Goal: Find specific fact: Find specific fact

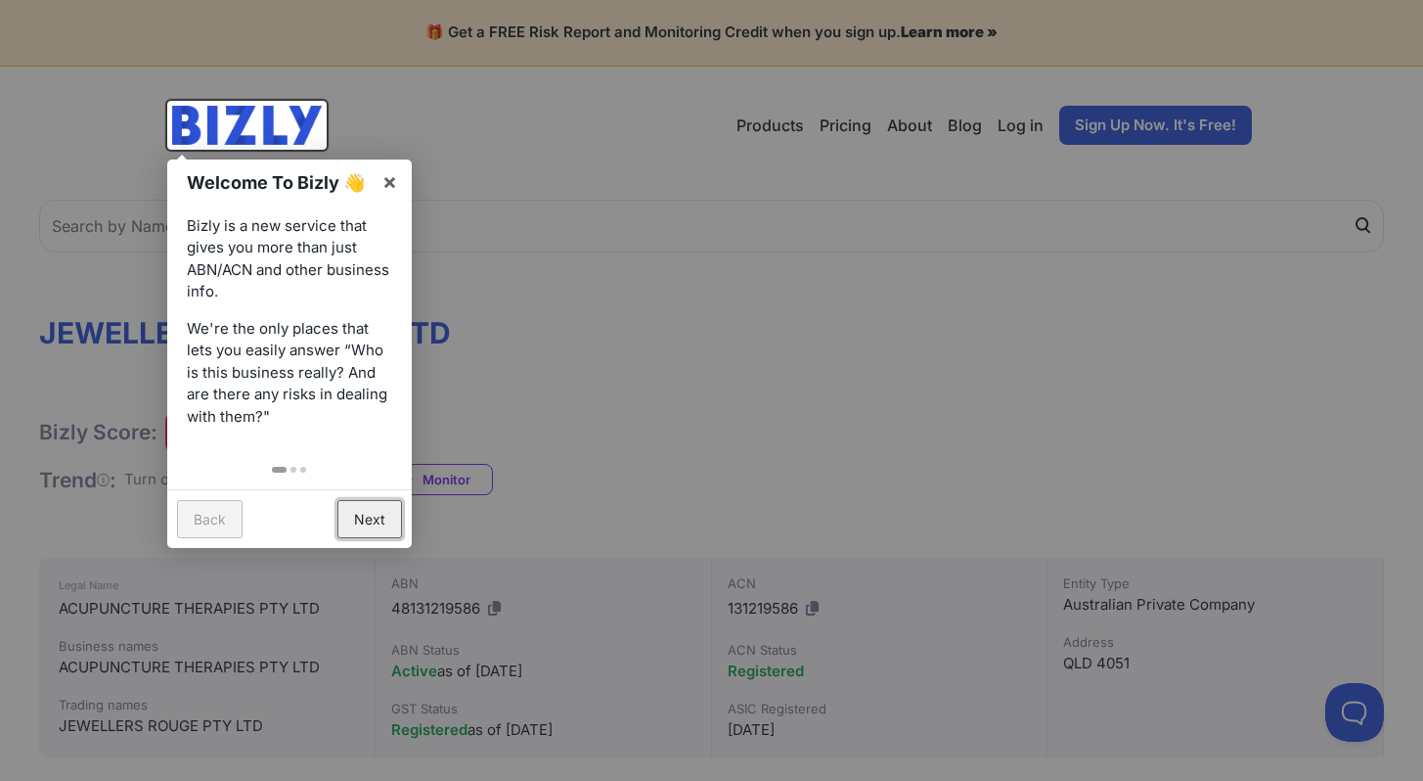
click at [380, 505] on link "Next" at bounding box center [369, 519] width 65 height 38
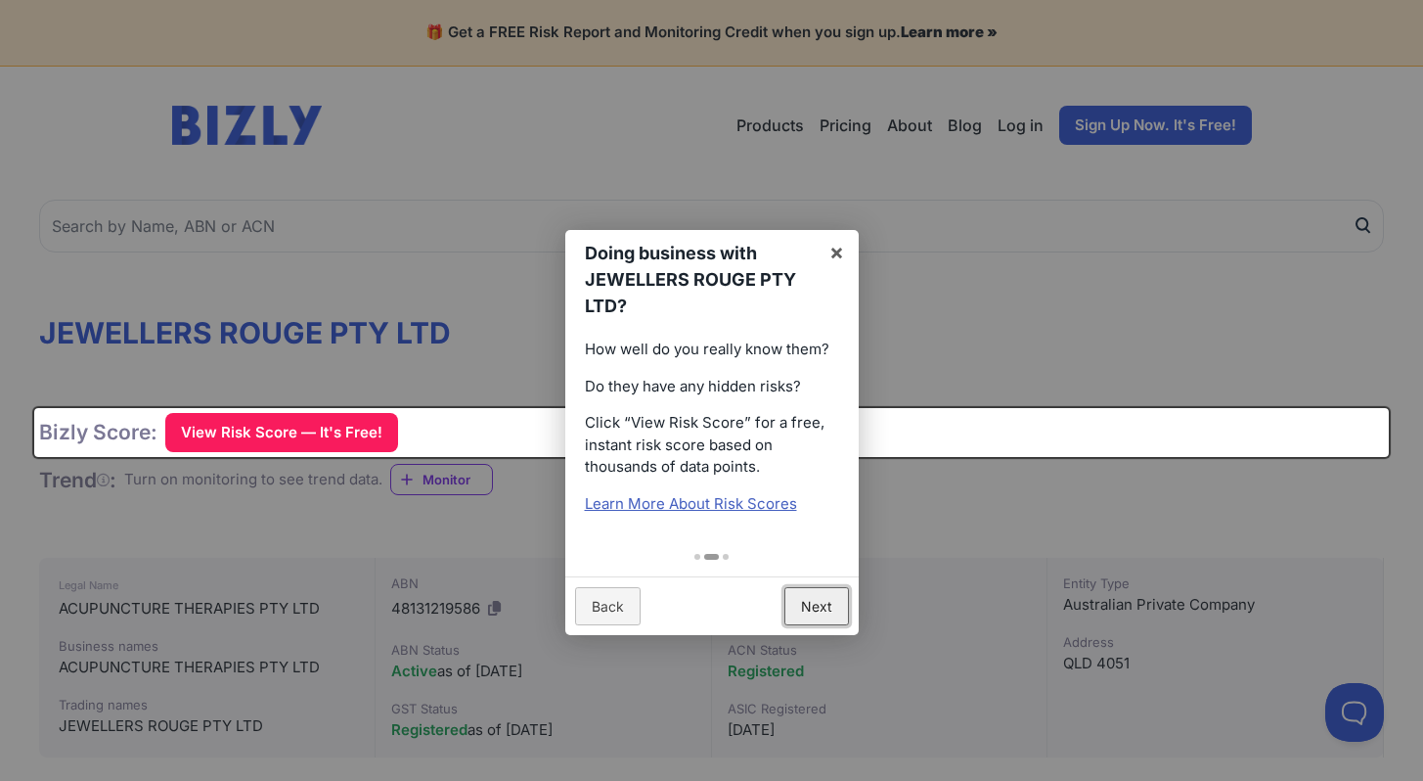
click at [818, 605] on link "Next" at bounding box center [816, 606] width 65 height 38
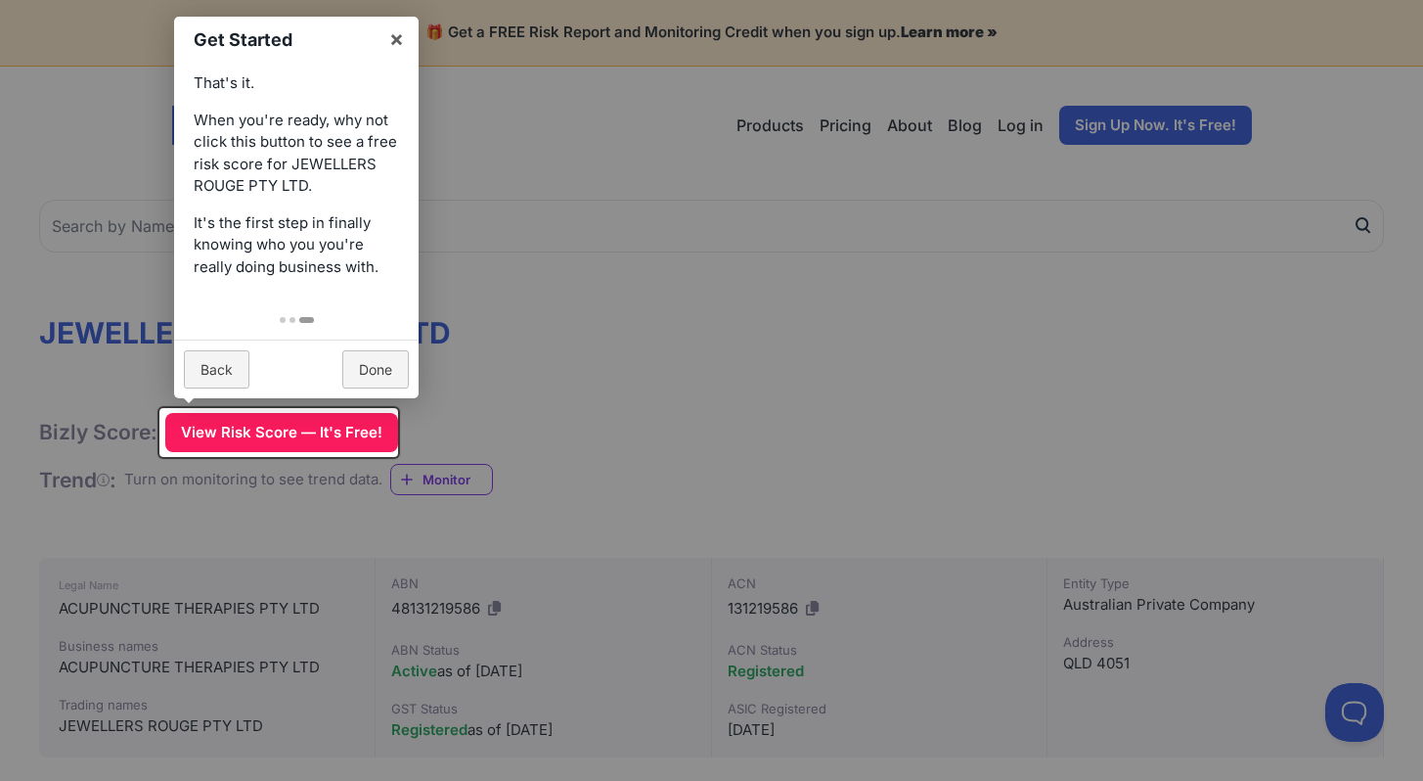
click at [654, 480] on div at bounding box center [711, 390] width 1423 height 781
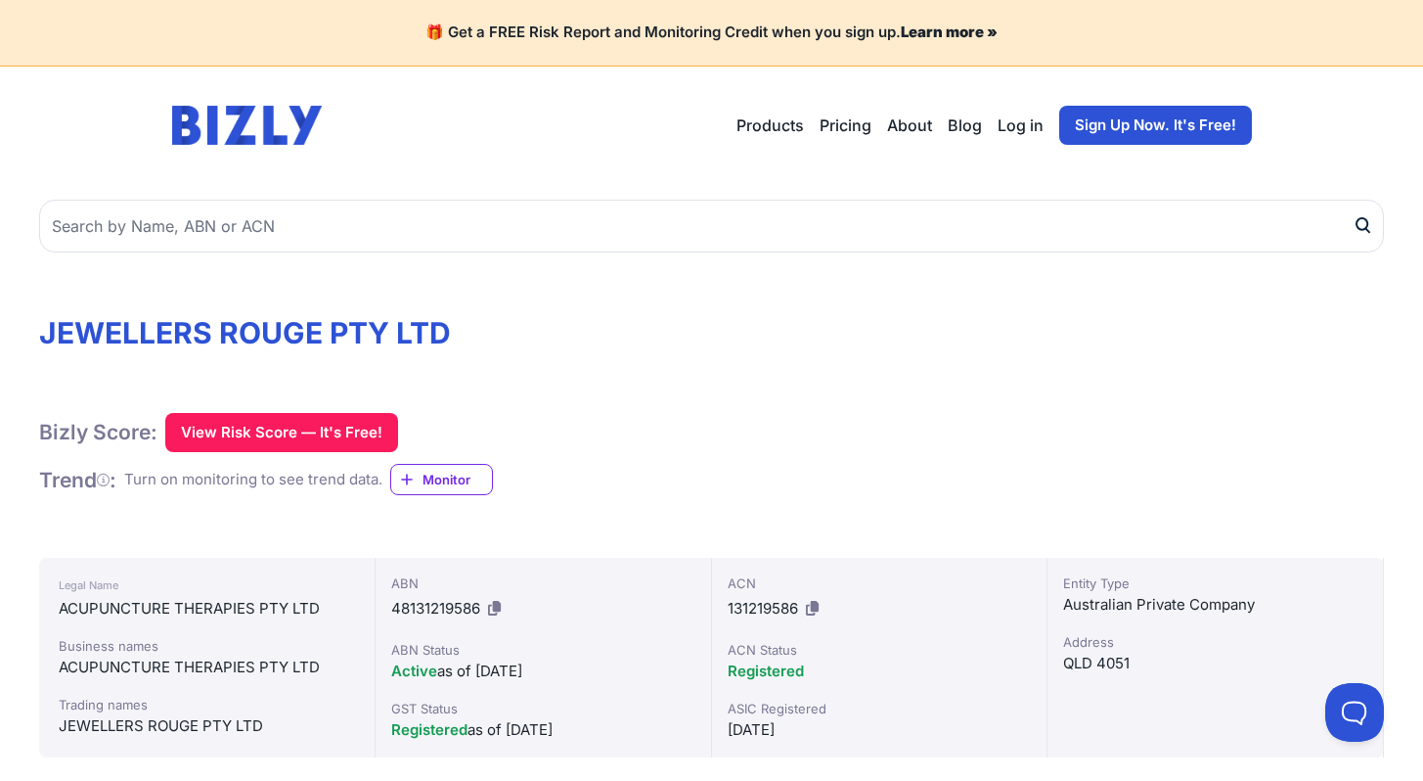
click at [320, 323] on h1 "JEWELLERS ROUGE PTY LTD" at bounding box center [711, 332] width 1345 height 35
click at [186, 612] on div "ACUPUNCTURE THERAPIES PTY LTD" at bounding box center [207, 608] width 296 height 23
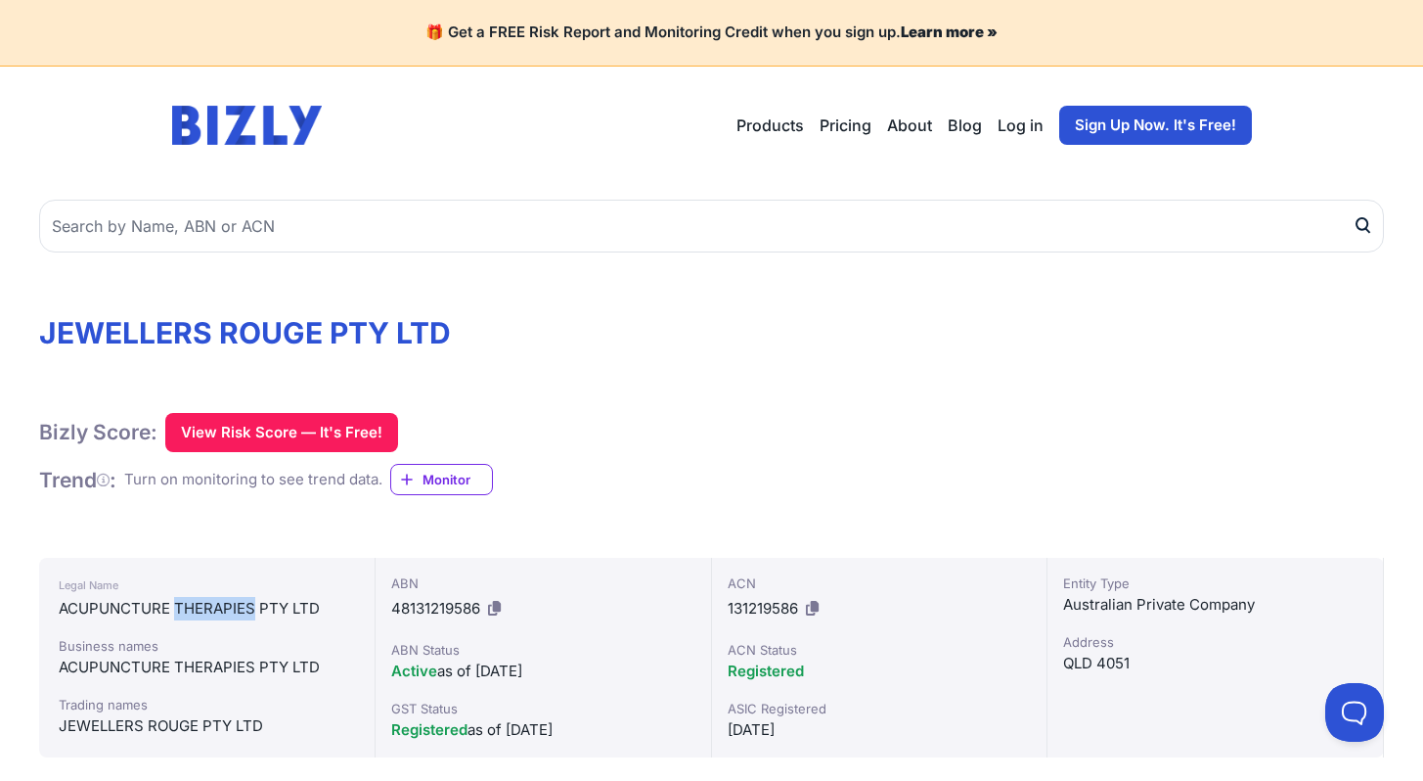
click at [186, 612] on div "ACUPUNCTURE THERAPIES PTY LTD" at bounding box center [207, 608] width 296 height 23
copy div "ACUPUNCTURE THERAPIES PTY LTD"
click at [328, 621] on div "Legal Name ACUPUNCTURE THERAPIES PTY LTD Business names ACUPUNCTURE THERAPIES P…" at bounding box center [207, 658] width 336 height 200
